Goal: Transaction & Acquisition: Purchase product/service

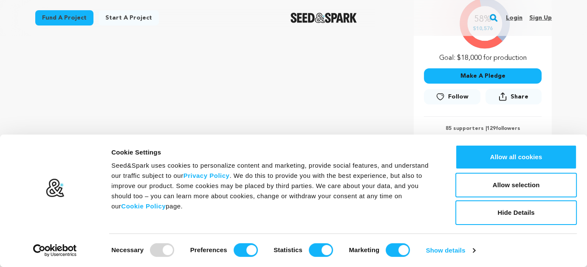
scroll to position [181, 0]
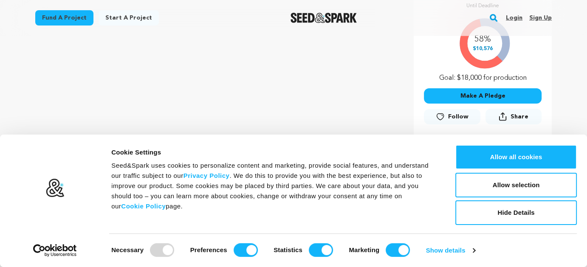
click at [483, 98] on button "Make A Pledge" at bounding box center [483, 95] width 118 height 15
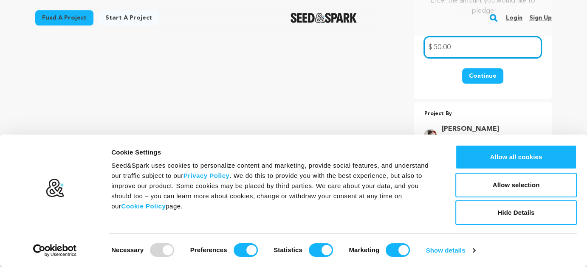
scroll to position [224, 0]
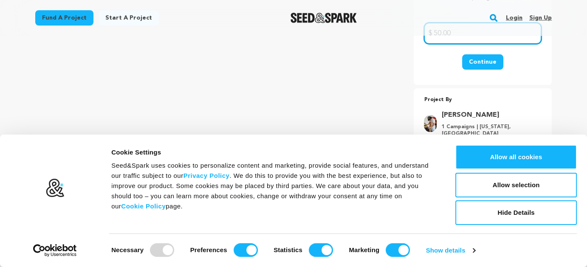
type input "50.00"
click at [486, 60] on button "Continue" at bounding box center [482, 61] width 41 height 15
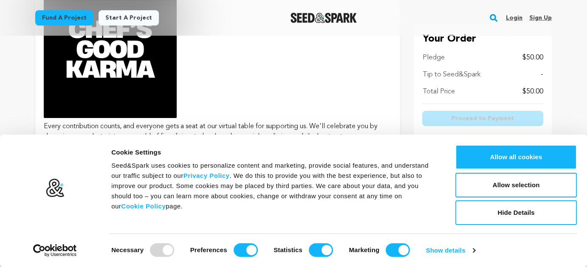
scroll to position [255, 0]
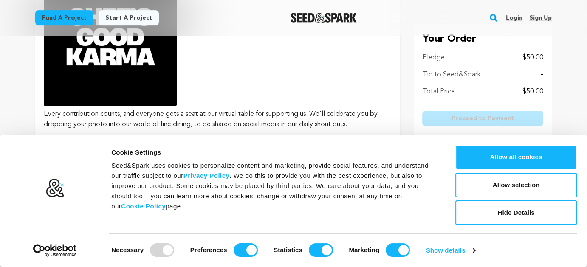
click at [520, 74] on div "Tip to Seed&Spark -" at bounding box center [482, 75] width 121 height 10
click at [543, 73] on div "Your Order Pledge $50.00 Tip to Seed&Spark - Total Price $50.00 Proceed to Paym…" at bounding box center [482, 83] width 138 height 118
click at [451, 76] on p "Tip to Seed&Spark" at bounding box center [451, 75] width 58 height 10
click at [539, 74] on div "Tip to Seed&Spark -" at bounding box center [482, 75] width 121 height 10
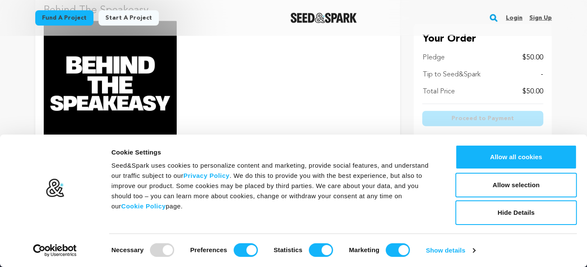
scroll to position [467, 0]
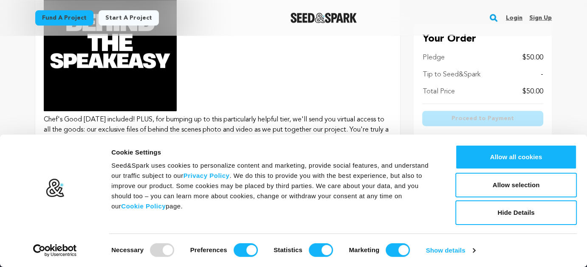
click at [157, 72] on img at bounding box center [110, 44] width 133 height 133
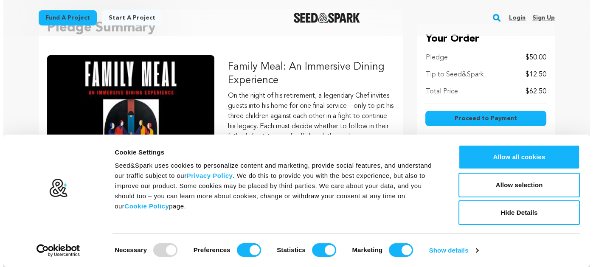
scroll to position [127, 0]
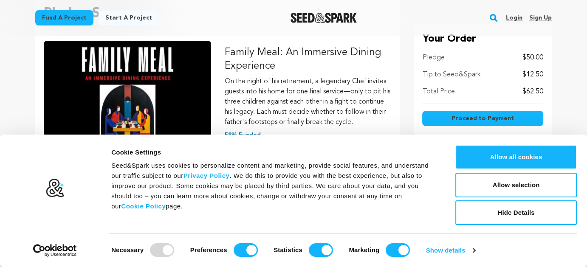
click at [500, 113] on button "Proceed to Payment" at bounding box center [482, 118] width 121 height 15
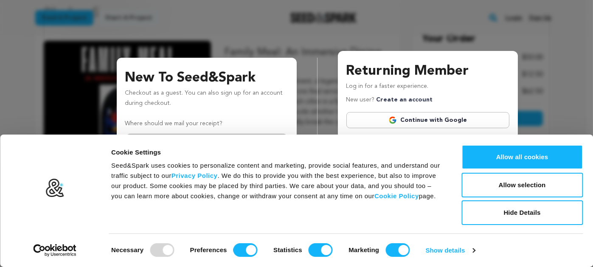
click at [233, 121] on p "Where should we mail your receipt?" at bounding box center [206, 124] width 163 height 10
click at [544, 220] on button "Hide Details" at bounding box center [521, 212] width 121 height 25
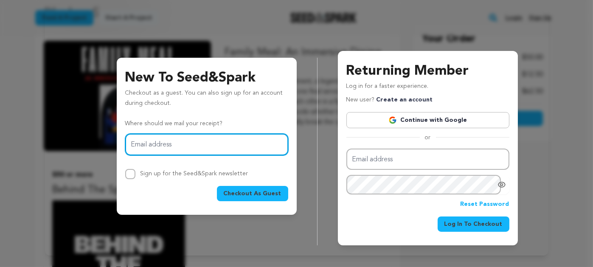
click at [129, 146] on input "Email address" at bounding box center [206, 145] width 163 height 22
type input "rwbnmhb@comcast.net"
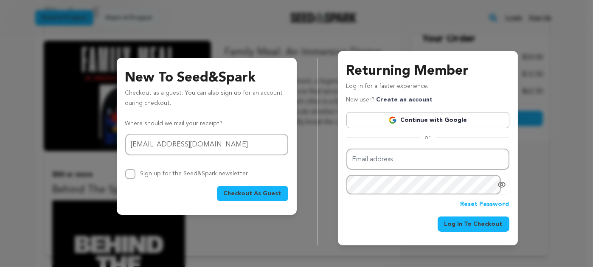
click at [253, 193] on span "Checkout As Guest" at bounding box center [253, 193] width 58 height 8
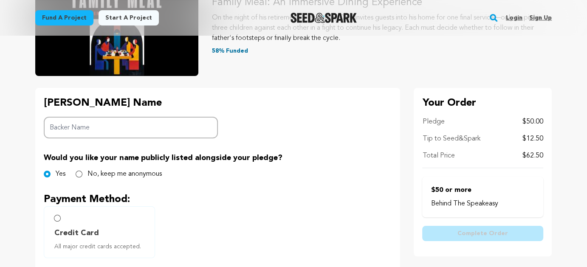
scroll to position [170, 0]
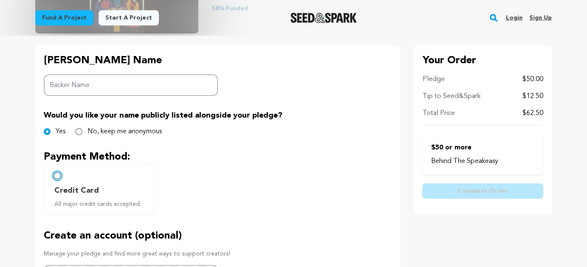
click at [57, 177] on input "Credit Card All major credit cards accepted." at bounding box center [57, 175] width 7 height 7
click at [87, 189] on span "Credit Card" at bounding box center [76, 191] width 45 height 12
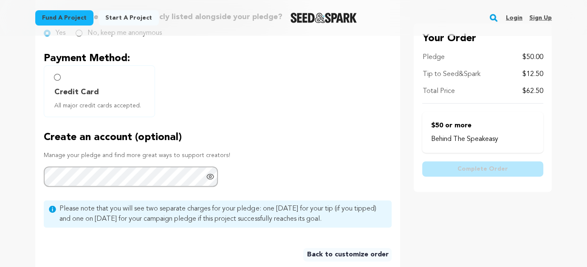
scroll to position [255, 0]
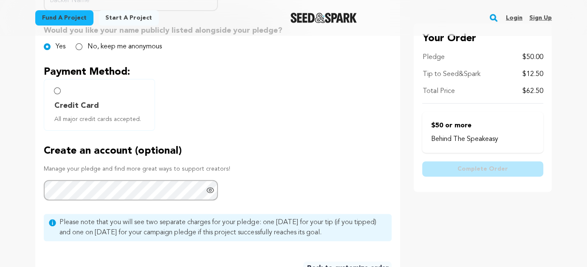
click at [76, 118] on span "All major credit cards accepted." at bounding box center [100, 119] width 93 height 8
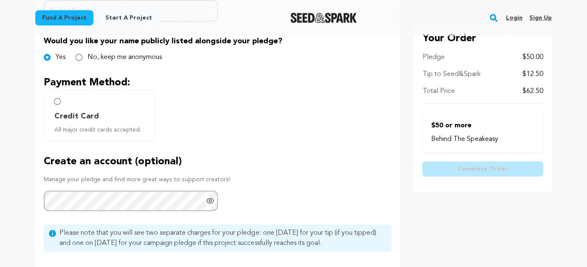
click at [75, 129] on span "All major credit cards accepted." at bounding box center [100, 130] width 93 height 8
click at [209, 200] on icon "Show password as plain text. Warning: this will display your password on the sc…" at bounding box center [210, 201] width 2 height 2
click at [211, 199] on icon "Hide Password" at bounding box center [210, 201] width 7 height 6
click at [76, 119] on span "Credit Card" at bounding box center [76, 116] width 45 height 12
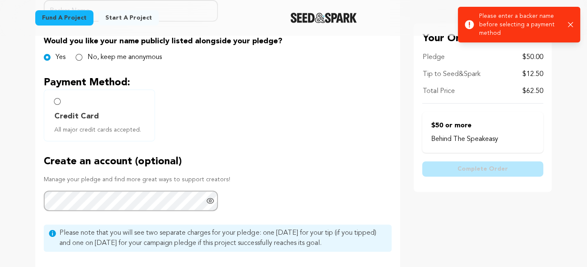
click at [77, 121] on span "Credit Card" at bounding box center [76, 116] width 45 height 12
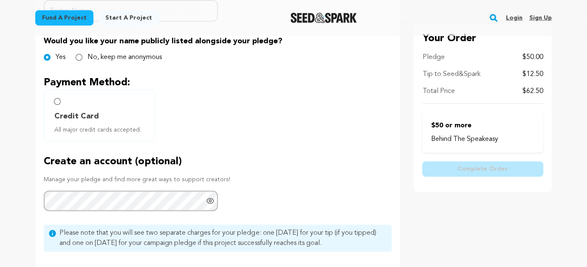
click at [78, 138] on label "Credit Card All major credit cards accepted." at bounding box center [99, 116] width 111 height 52
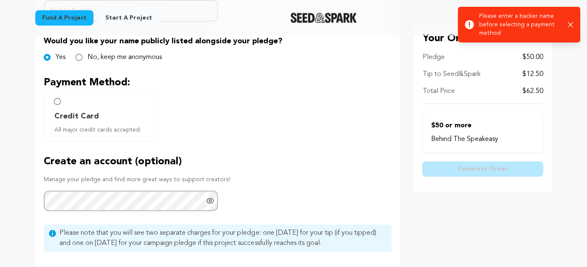
click at [78, 136] on label "Credit Card All major credit cards accepted." at bounding box center [99, 116] width 111 height 52
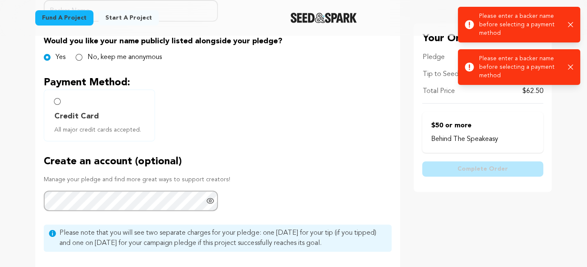
click at [78, 136] on label "Credit Card All major credit cards accepted." at bounding box center [99, 116] width 111 height 52
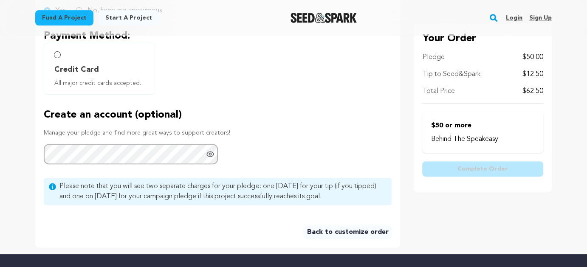
scroll to position [329, 0]
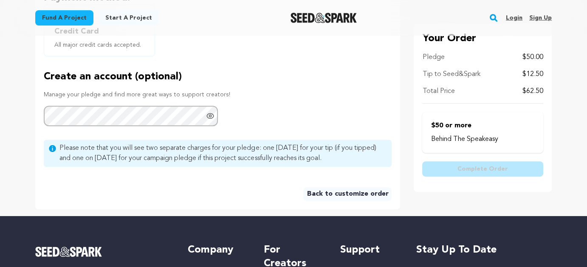
click at [357, 195] on link "Back to customize order" at bounding box center [347, 194] width 88 height 14
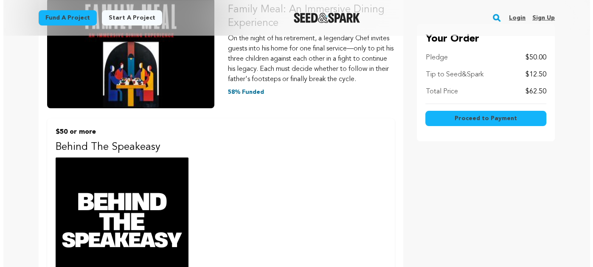
scroll to position [212, 0]
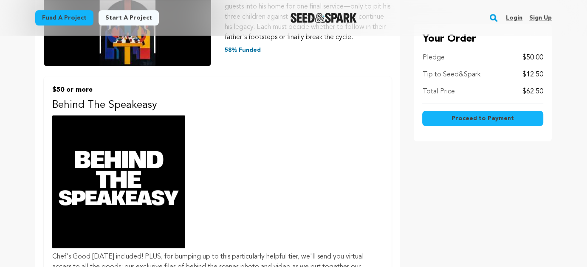
click at [476, 115] on span "Proceed to Payment" at bounding box center [482, 118] width 62 height 8
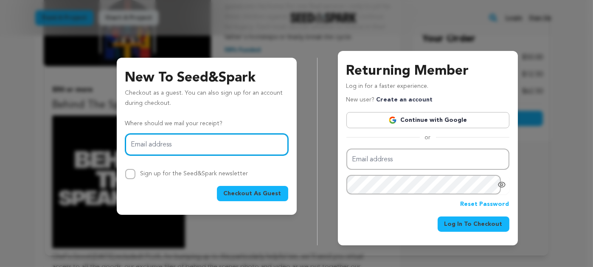
click at [135, 142] on input "Email address" at bounding box center [206, 145] width 163 height 22
type input "[EMAIL_ADDRESS][DOMAIN_NAME]"
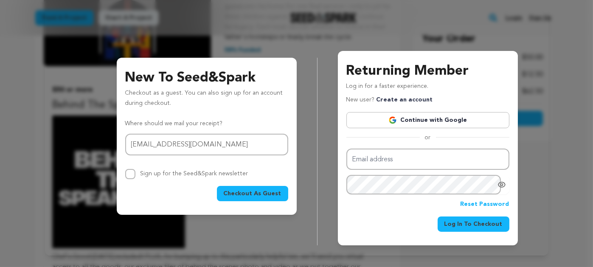
click at [259, 194] on span "Checkout As Guest" at bounding box center [253, 193] width 58 height 8
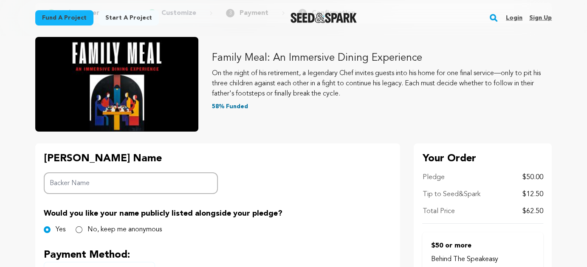
scroll to position [85, 0]
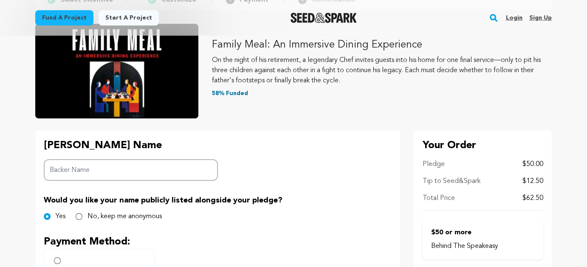
click at [50, 170] on input "Backer Name" at bounding box center [131, 170] width 174 height 22
type input "[PERSON_NAME]"
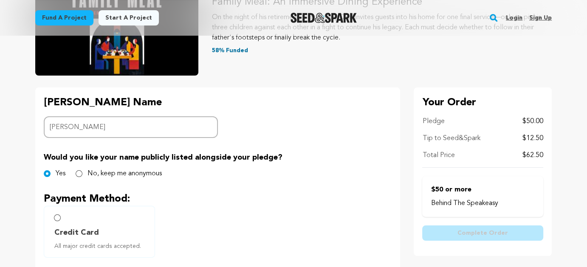
scroll to position [170, 0]
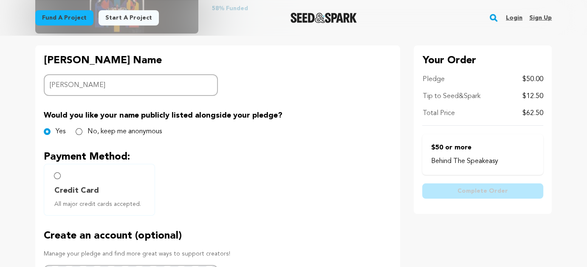
click at [80, 193] on span "Credit Card" at bounding box center [76, 191] width 45 height 12
radio input "true"
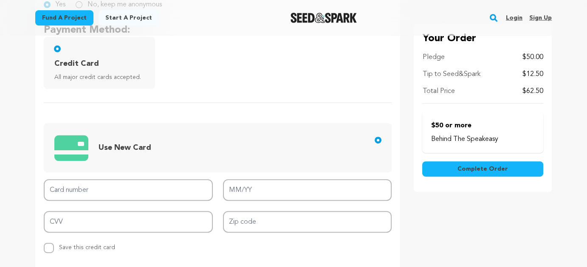
scroll to position [297, 0]
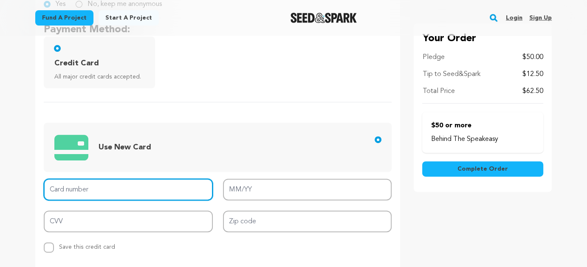
click at [46, 184] on input "Card number" at bounding box center [128, 190] width 169 height 22
type input "4147 0976 5941 0544"
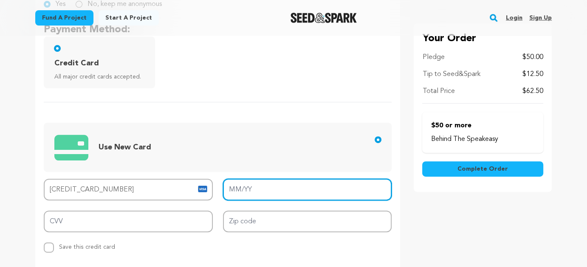
click at [255, 186] on input "MM/YY" at bounding box center [307, 190] width 169 height 22
type input "12/26"
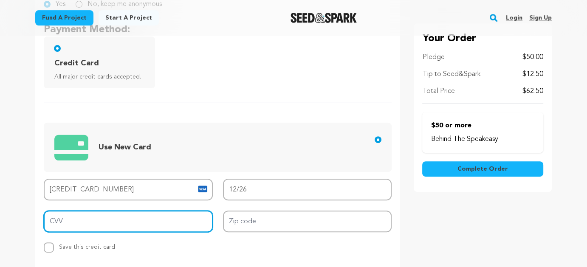
click at [65, 219] on input "CVV" at bounding box center [128, 222] width 169 height 22
type input "062"
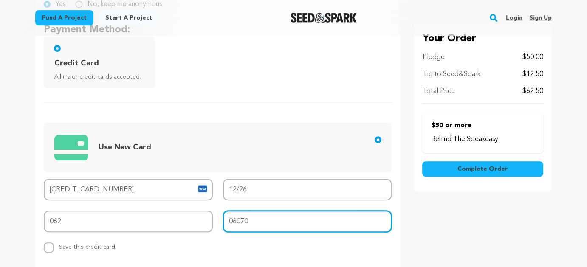
type input "06070"
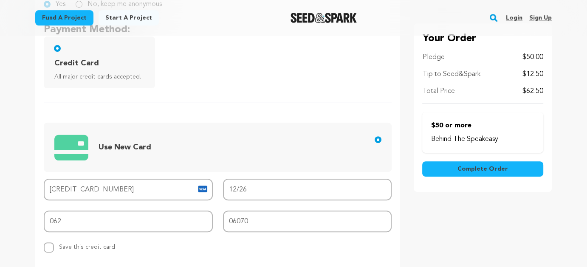
click at [477, 169] on span "Complete Order" at bounding box center [482, 169] width 51 height 8
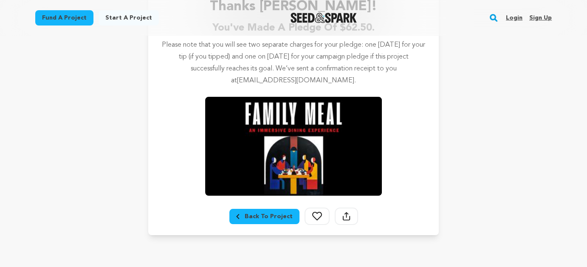
scroll to position [212, 0]
